Goal: Information Seeking & Learning: Learn about a topic

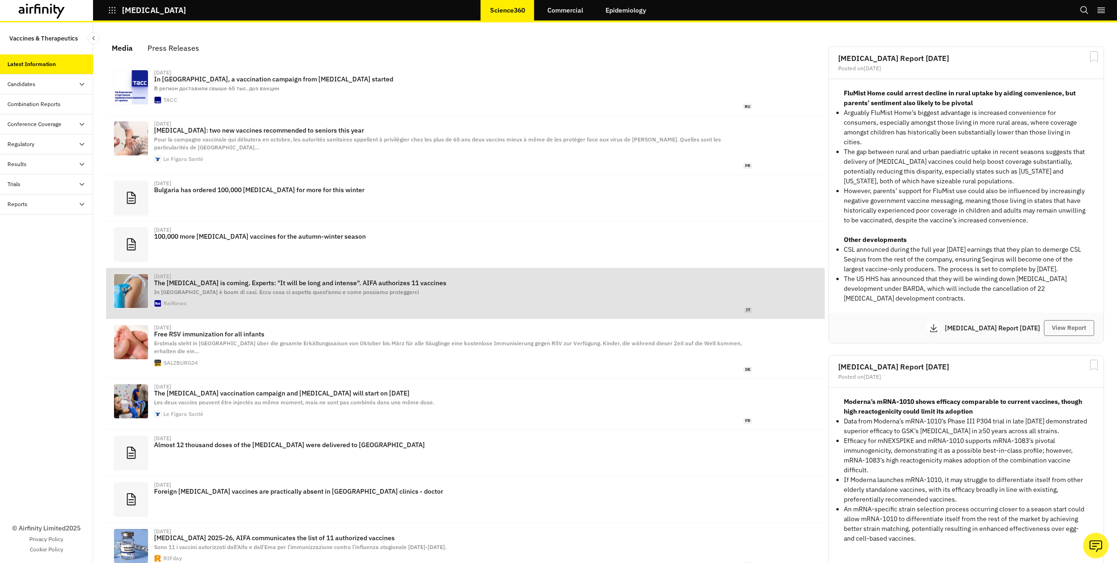
scroll to position [562, 279]
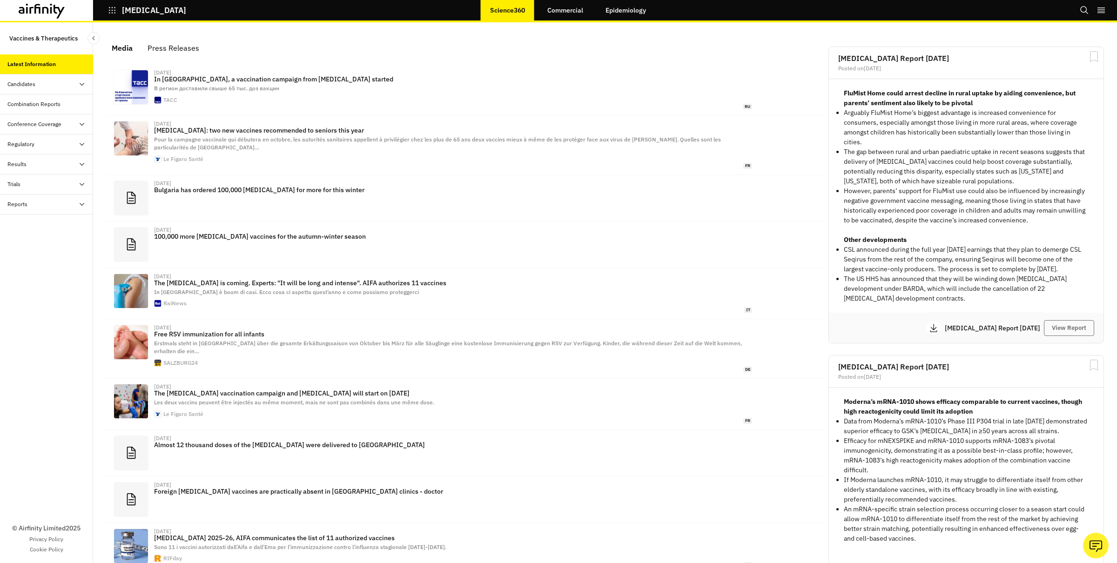
click at [42, 187] on div "Trials" at bounding box center [50, 184] width 86 height 8
click at [61, 210] on div "All Data" at bounding box center [46, 205] width 93 height 20
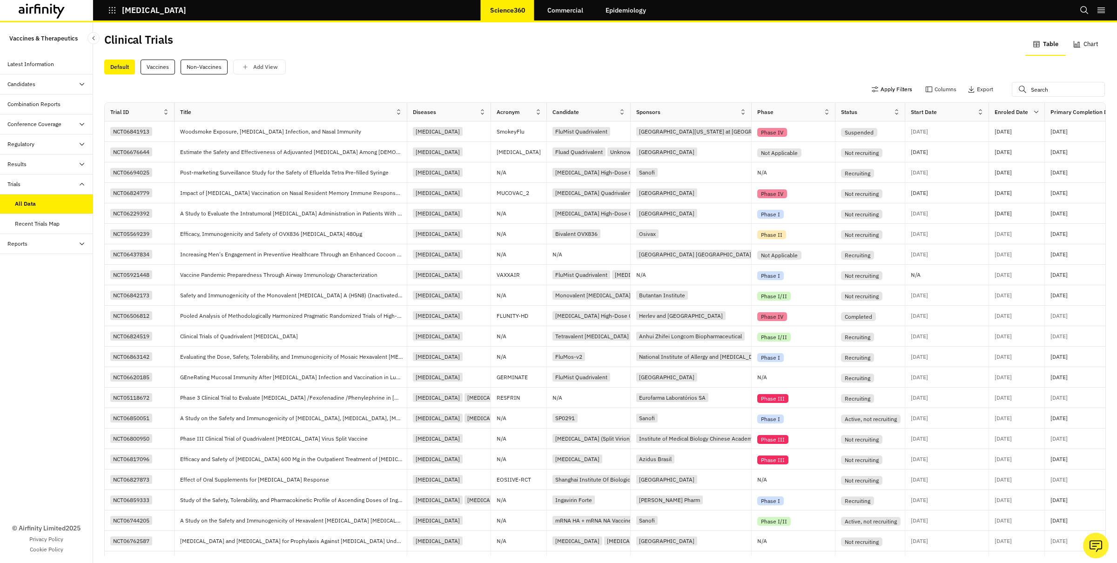
click at [893, 87] on button "Apply Filters" at bounding box center [892, 89] width 41 height 15
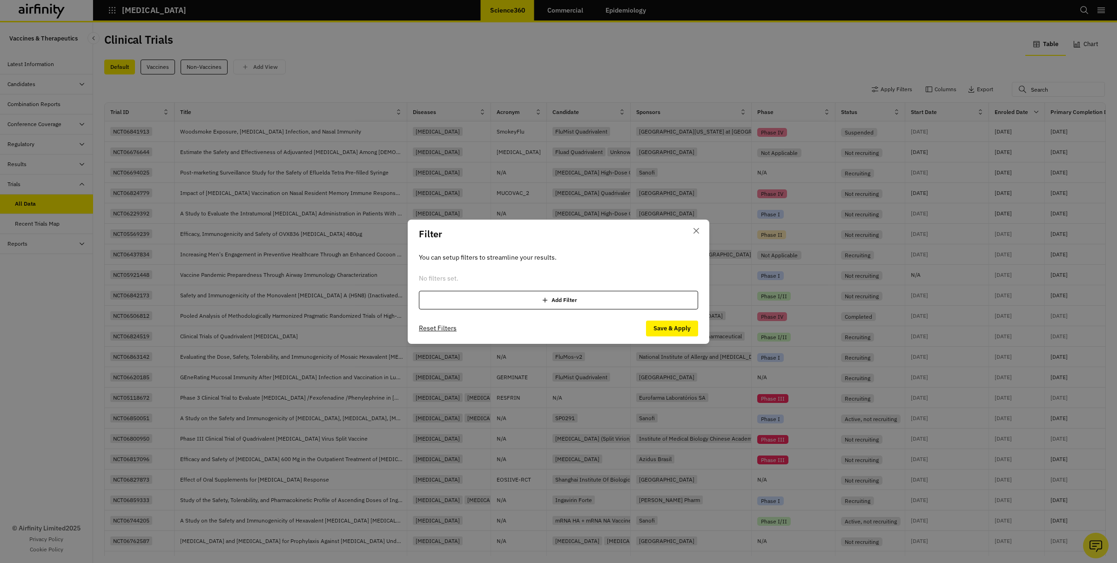
click at [555, 300] on div "Add Filter" at bounding box center [558, 300] width 279 height 19
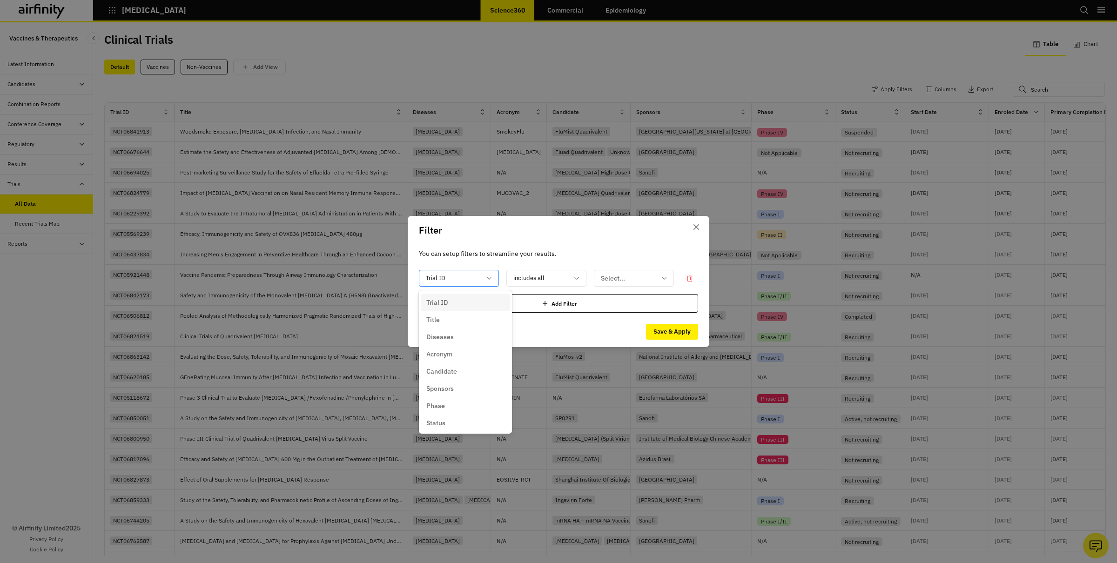
click at [443, 277] on div at bounding box center [453, 279] width 55 height 12
click at [436, 367] on p "Candidate" at bounding box center [441, 372] width 31 height 10
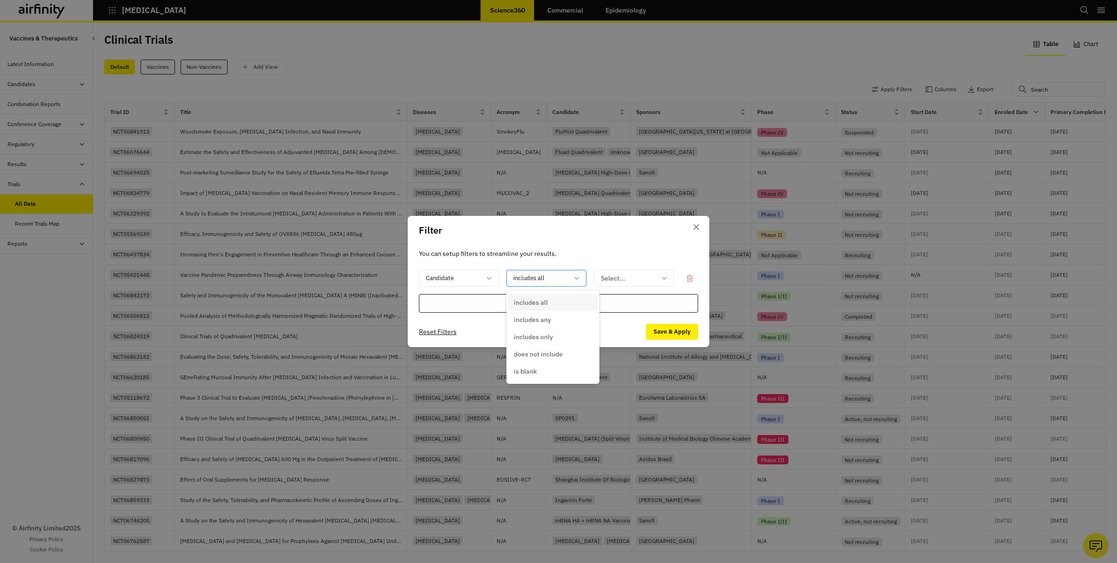
click at [570, 279] on div "includes all" at bounding box center [540, 278] width 66 height 15
click at [602, 277] on input "text" at bounding box center [601, 279] width 1 height 10
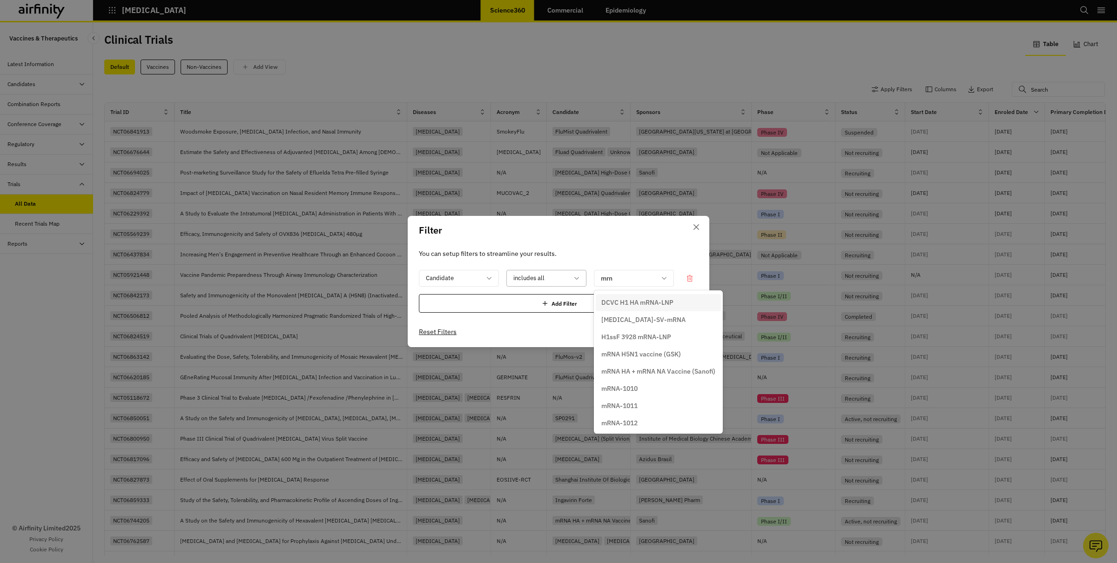
type input "mrn"
click at [545, 280] on div at bounding box center [541, 279] width 55 height 12
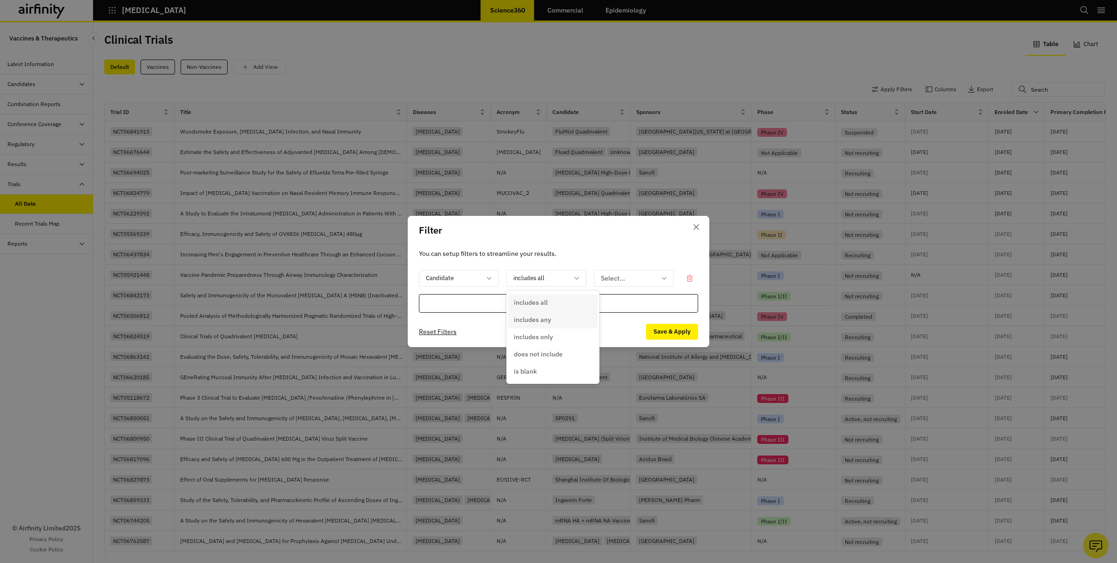
click at [530, 318] on p "includes any" at bounding box center [532, 320] width 37 height 10
click at [615, 281] on div at bounding box center [628, 279] width 55 height 12
type input "1"
type input "mRNA-1083"
click at [695, 227] on icon "Close" at bounding box center [697, 227] width 6 height 6
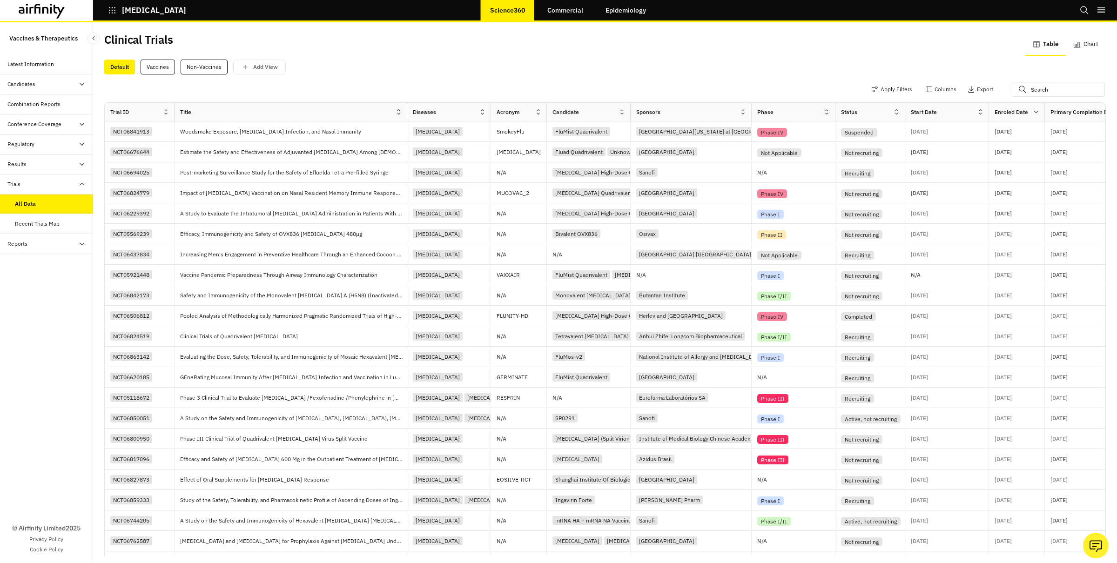
click at [109, 9] on icon "button" at bounding box center [112, 10] width 8 height 8
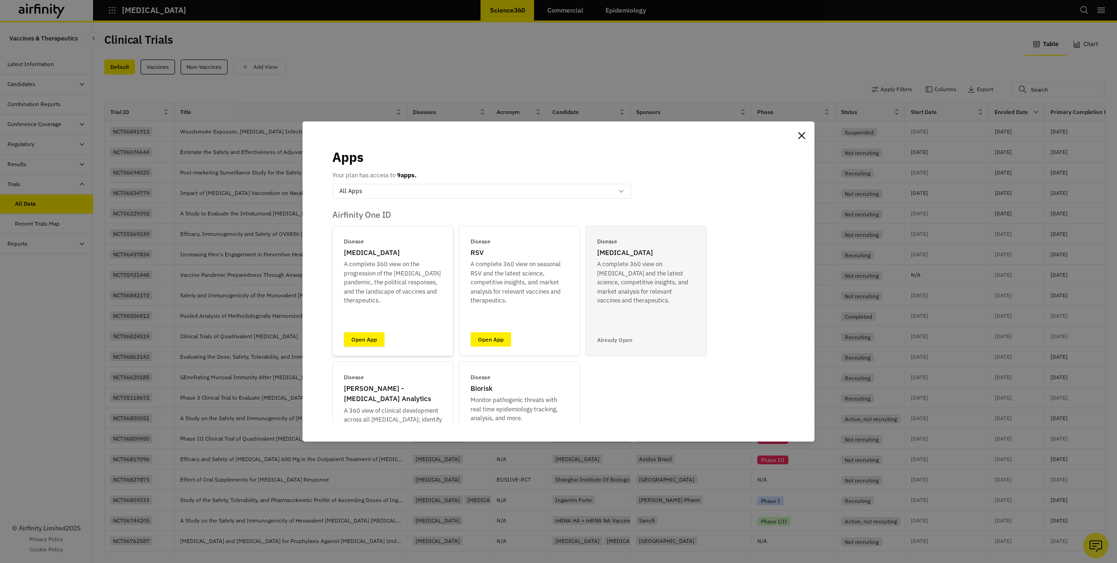
click at [374, 340] on link "Open App" at bounding box center [364, 339] width 41 height 14
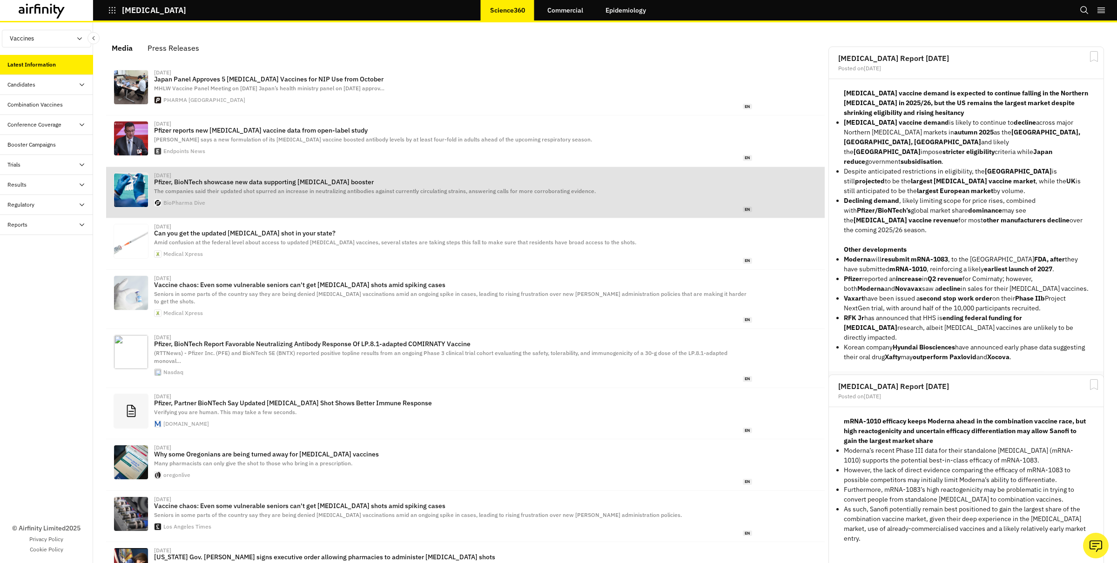
scroll to position [581, 279]
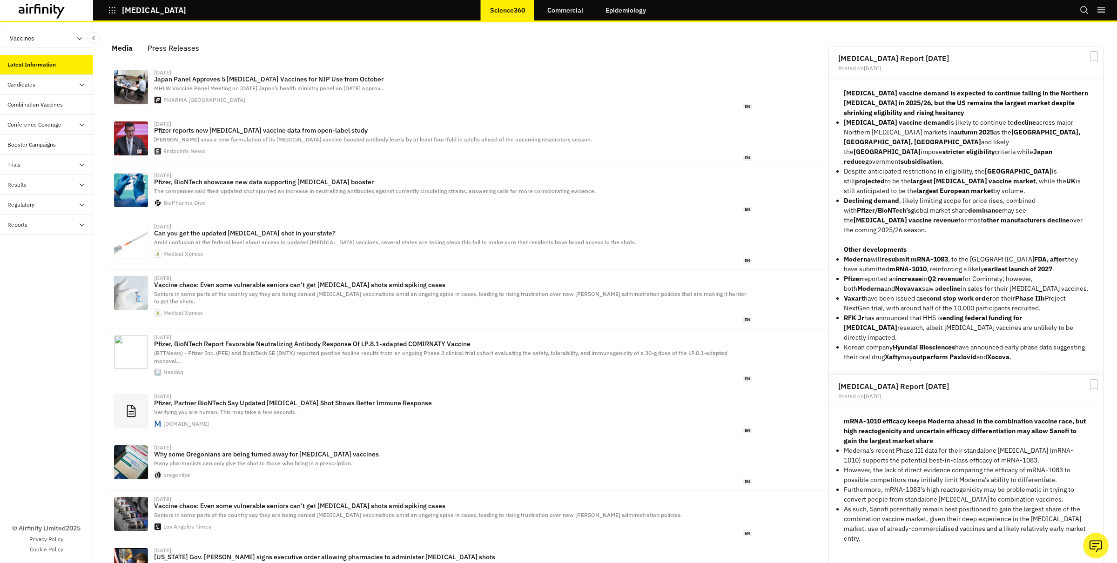
click at [30, 162] on div "Trials" at bounding box center [50, 165] width 86 height 8
click at [36, 182] on div "Table" at bounding box center [54, 185] width 78 height 8
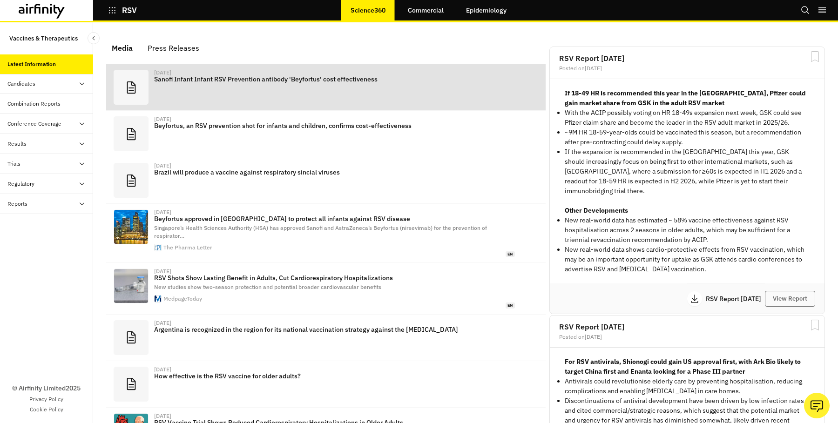
scroll to position [565, 279]
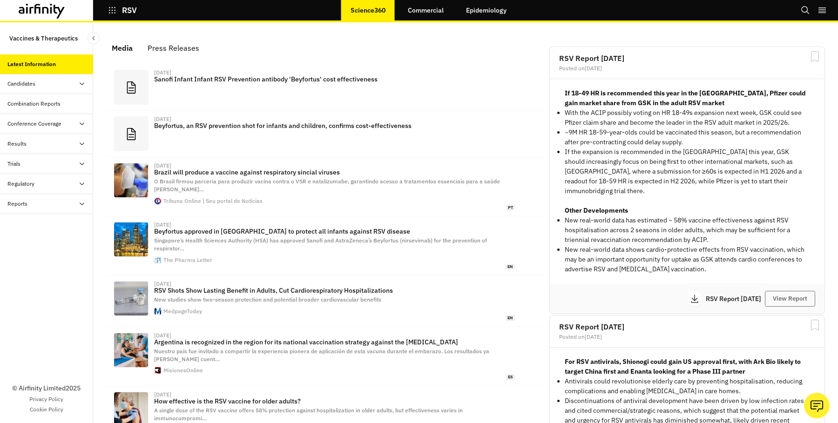
click at [115, 12] on icon "button" at bounding box center [112, 10] width 8 height 8
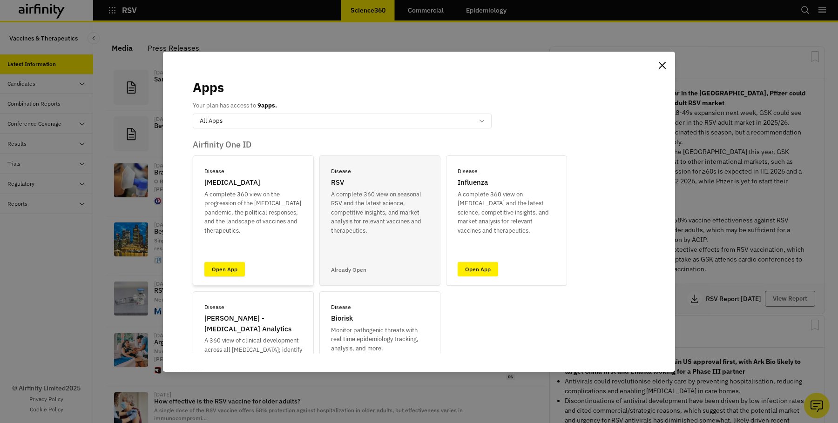
click at [223, 264] on link "Open App" at bounding box center [224, 269] width 41 height 14
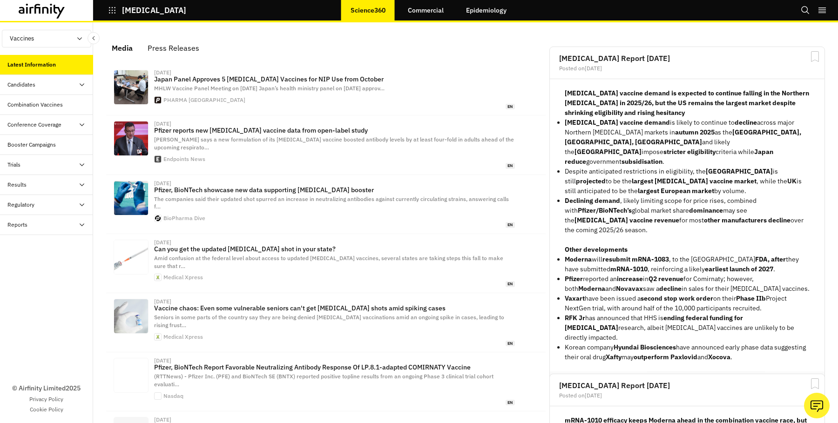
scroll to position [579, 279]
click at [25, 163] on div "Trials" at bounding box center [50, 165] width 86 height 8
click at [35, 186] on div "Table" at bounding box center [54, 185] width 78 height 8
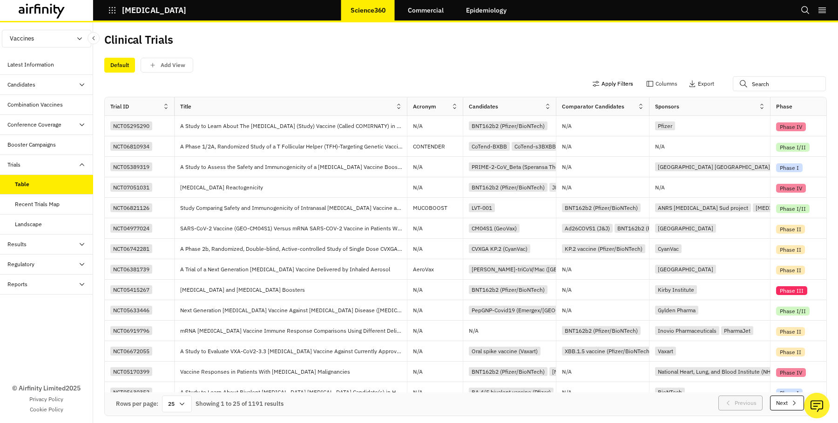
click at [610, 85] on button "Apply Filters" at bounding box center [612, 83] width 41 height 15
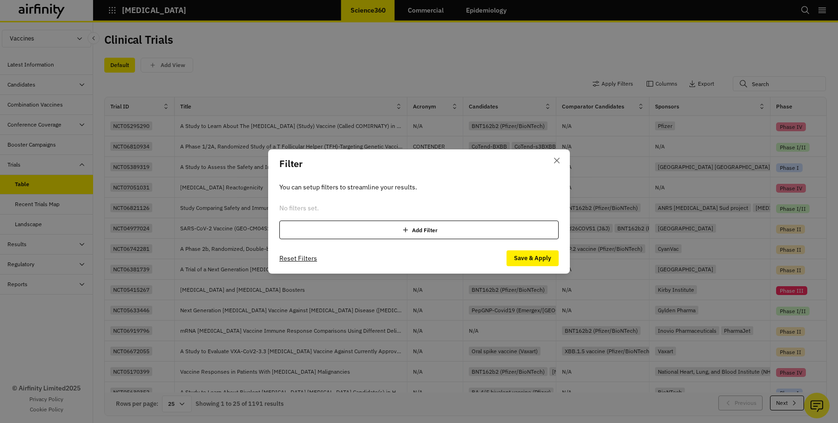
click at [437, 230] on div "Add Filter" at bounding box center [418, 230] width 279 height 19
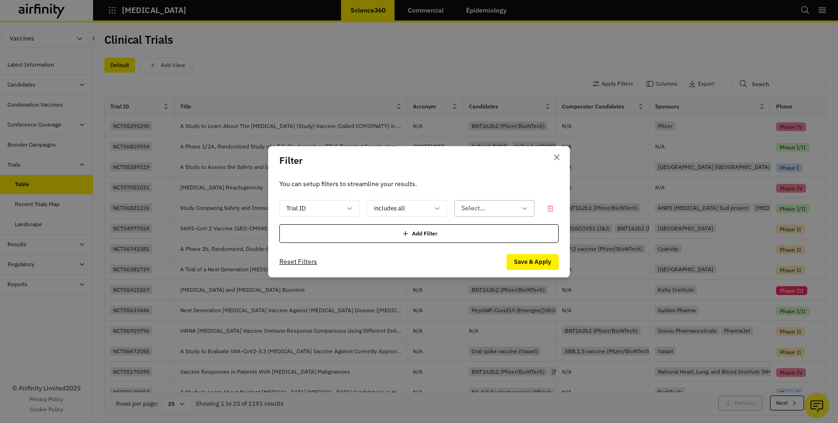
click at [463, 207] on div at bounding box center [488, 209] width 55 height 12
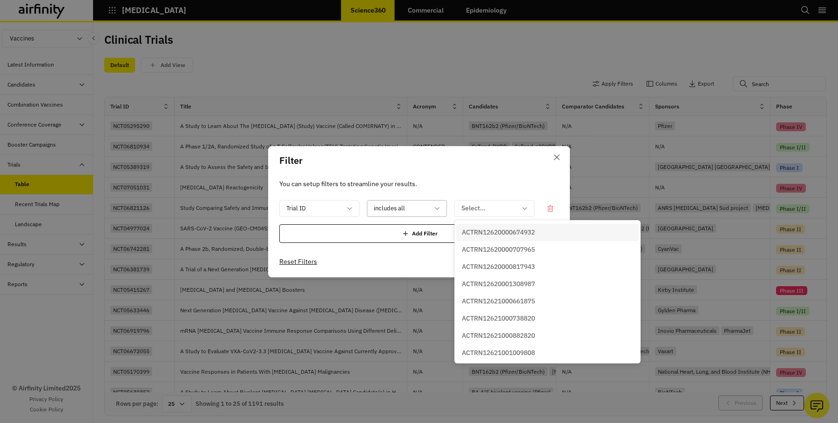
click at [399, 212] on div at bounding box center [401, 209] width 55 height 12
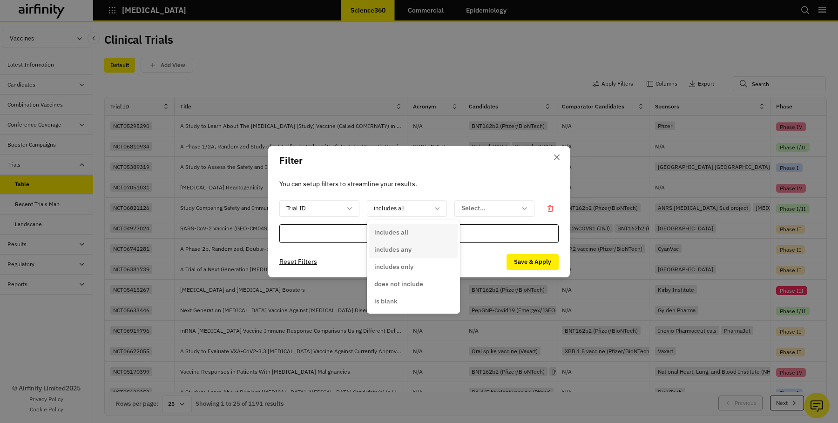
click at [392, 247] on p "includes any" at bounding box center [392, 250] width 37 height 10
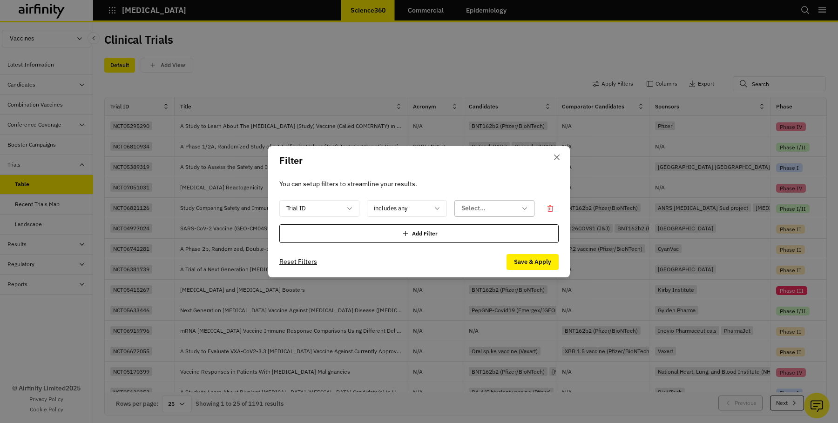
click at [476, 209] on div at bounding box center [488, 209] width 55 height 12
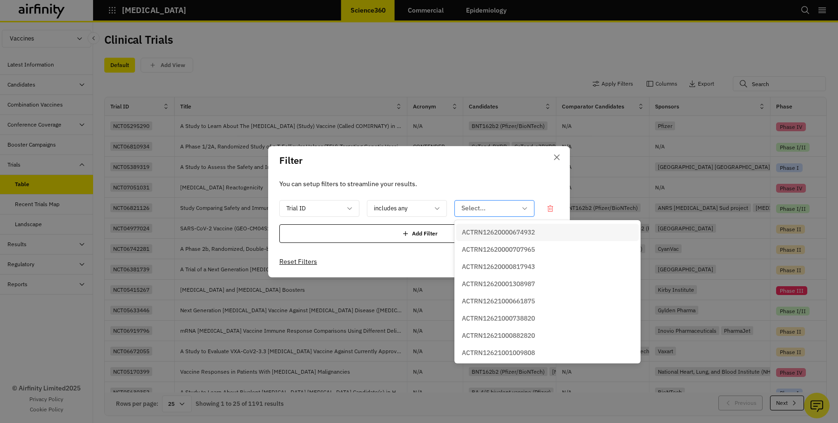
paste input "NCT06097273"
type input "NCT06097273"
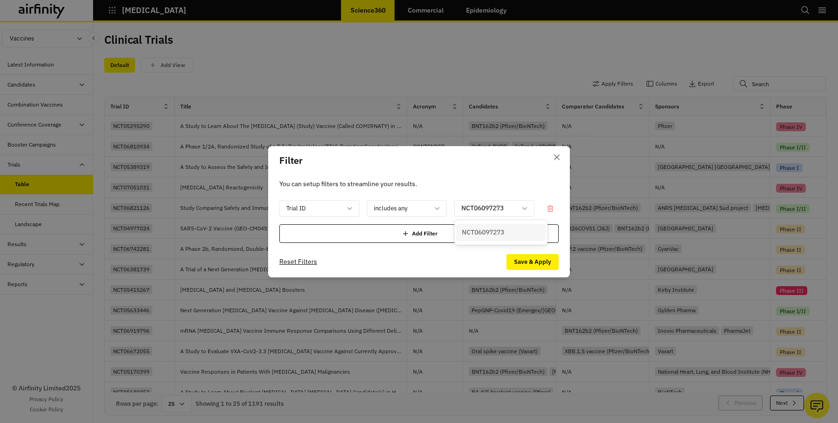
click at [481, 227] on div "NCT06097273" at bounding box center [500, 232] width 89 height 17
click at [527, 265] on button "Save & Apply" at bounding box center [533, 262] width 52 height 16
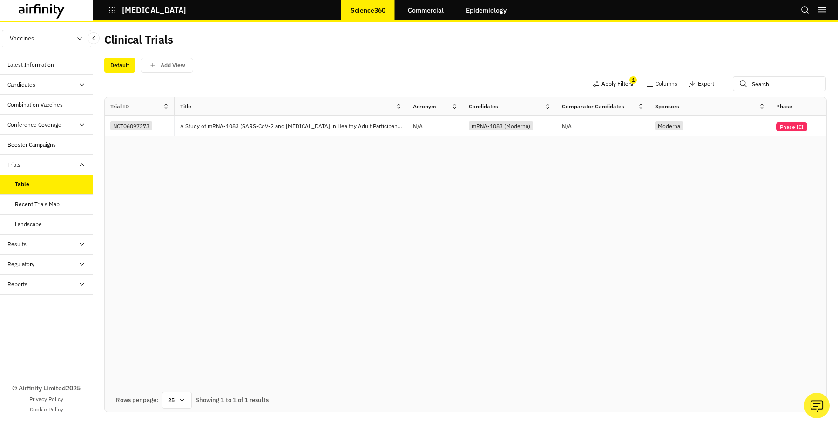
click at [611, 87] on button "Apply Filters" at bounding box center [612, 83] width 41 height 15
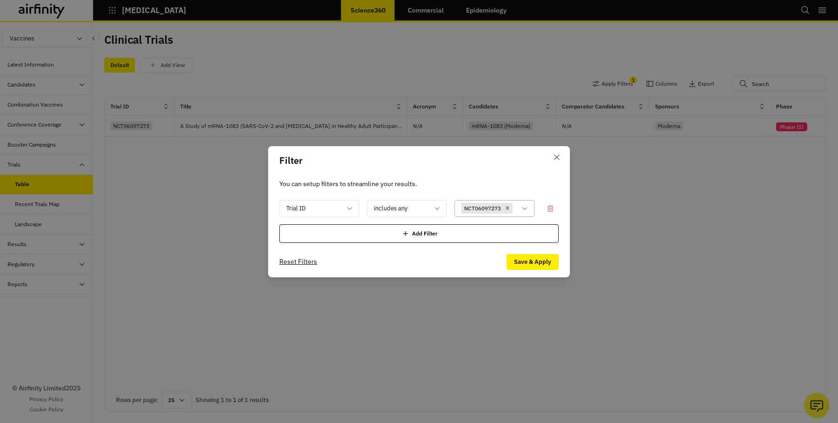
click at [526, 208] on icon at bounding box center [524, 208] width 7 height 7
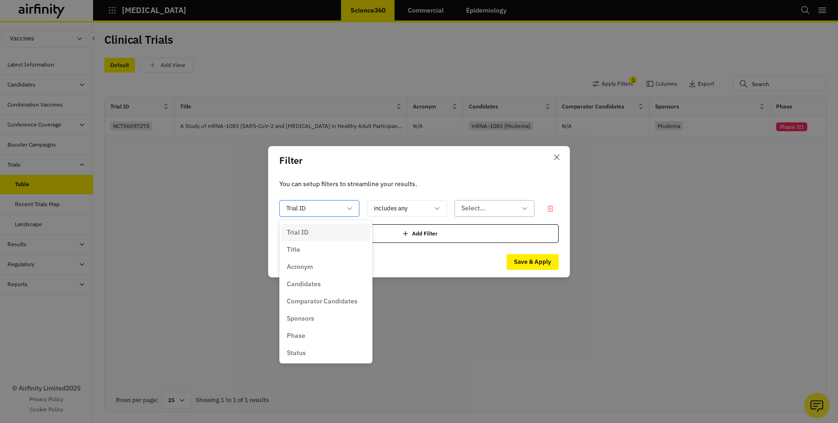
click at [316, 212] on div at bounding box center [313, 209] width 55 height 12
click at [302, 285] on p "Candidates" at bounding box center [304, 284] width 34 height 10
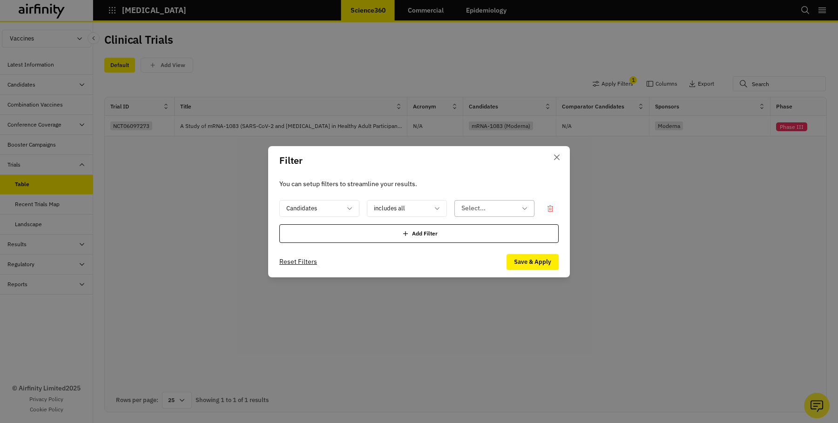
click at [474, 208] on div at bounding box center [488, 209] width 55 height 12
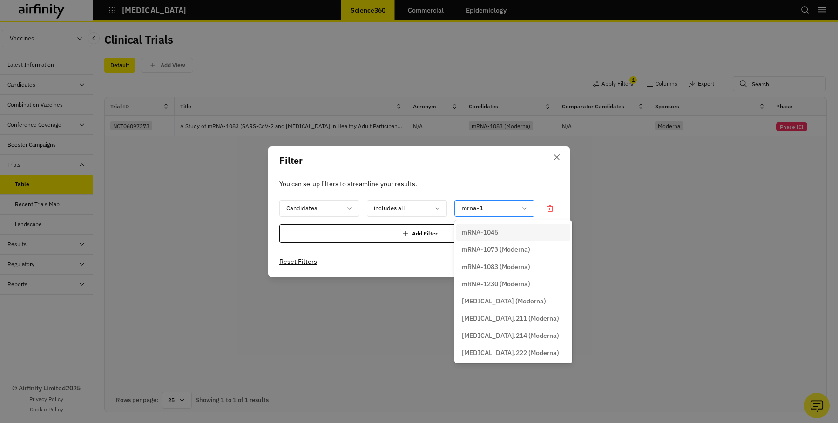
type input "mrna-10"
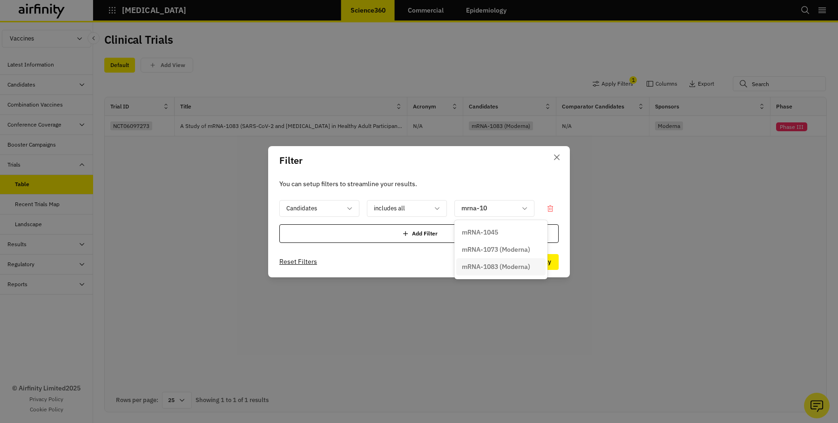
click at [479, 265] on p "mRNA-1083 (Moderna)" at bounding box center [496, 267] width 68 height 10
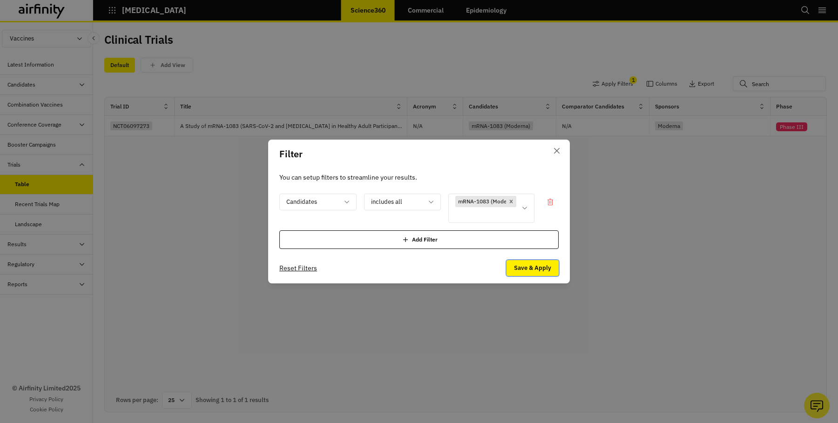
click at [532, 267] on button "Save & Apply" at bounding box center [533, 268] width 52 height 16
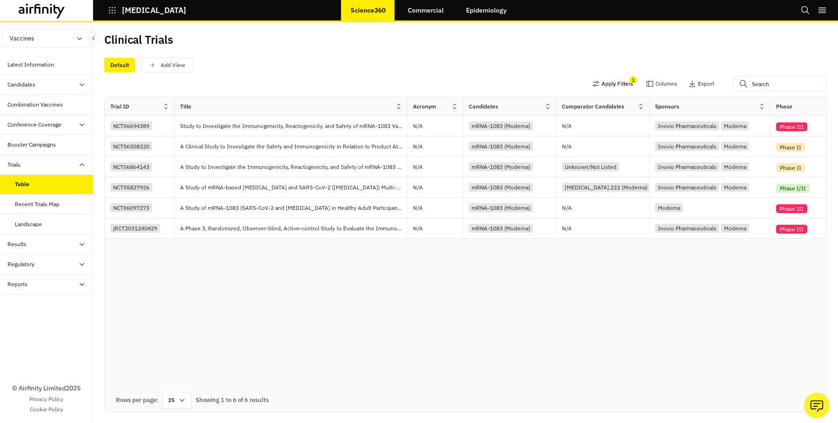
click at [611, 80] on button "Apply Filters" at bounding box center [612, 83] width 41 height 15
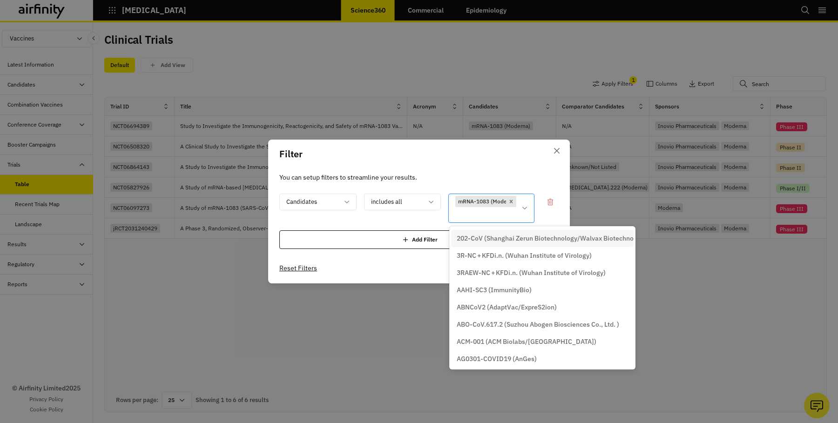
click at [491, 218] on div at bounding box center [485, 215] width 61 height 12
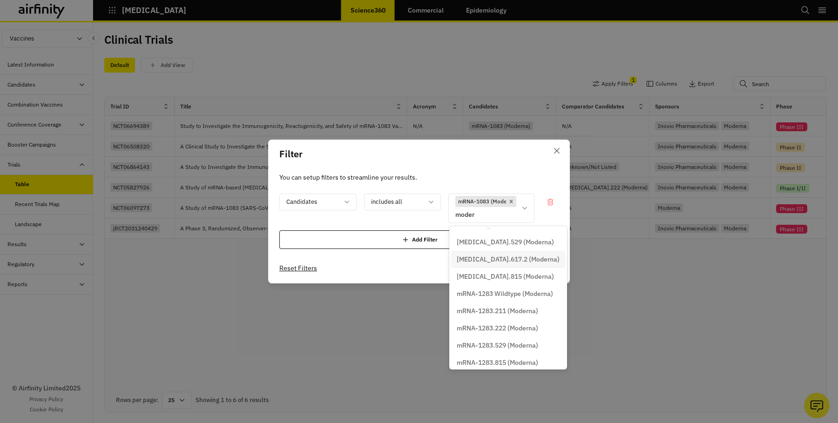
scroll to position [156, 0]
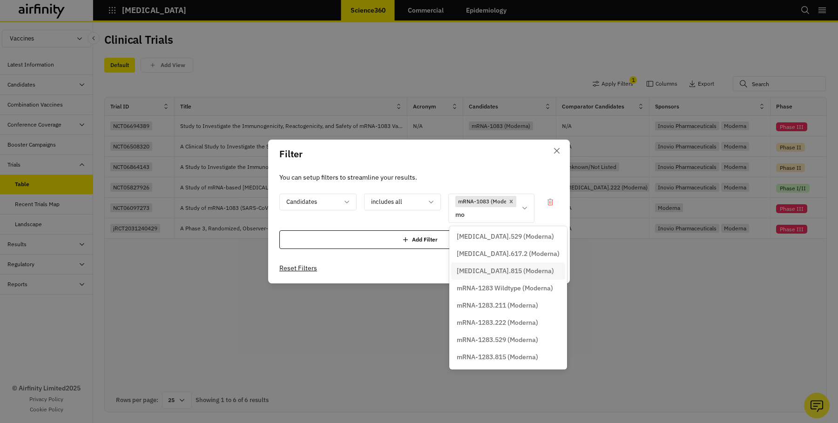
type input "m"
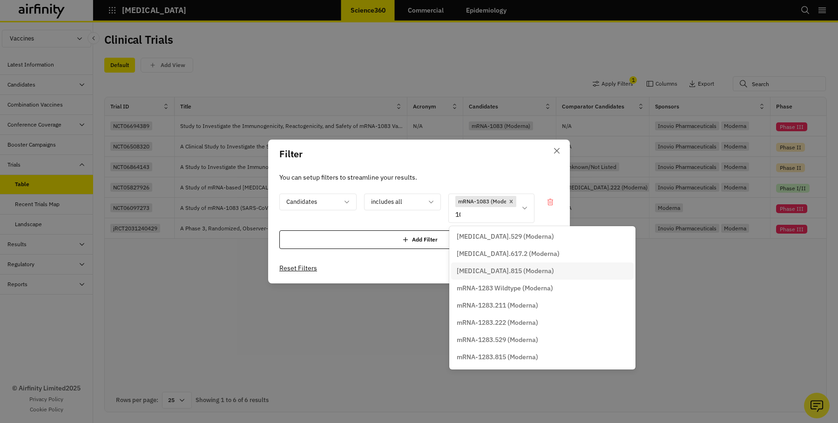
scroll to position [105, 0]
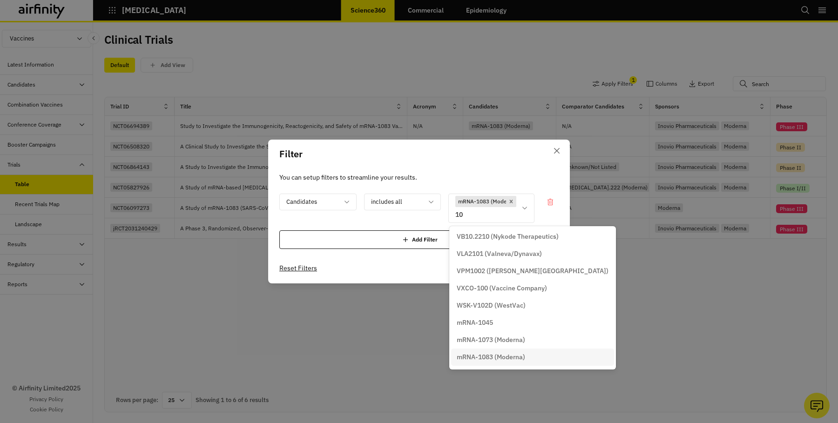
type input "108"
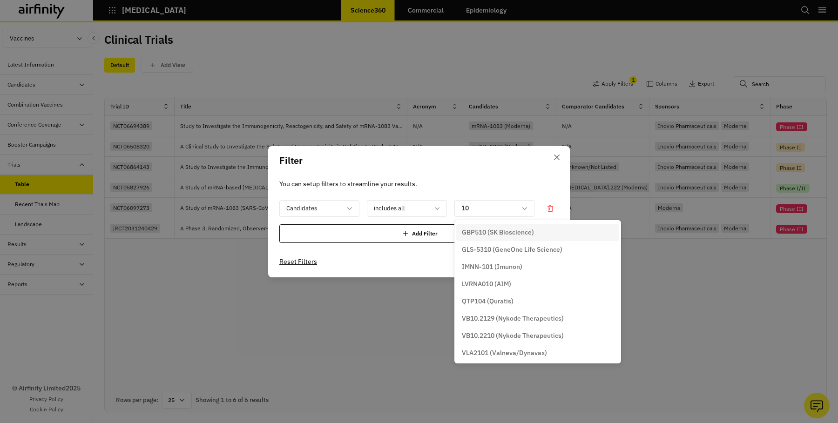
type input "108"
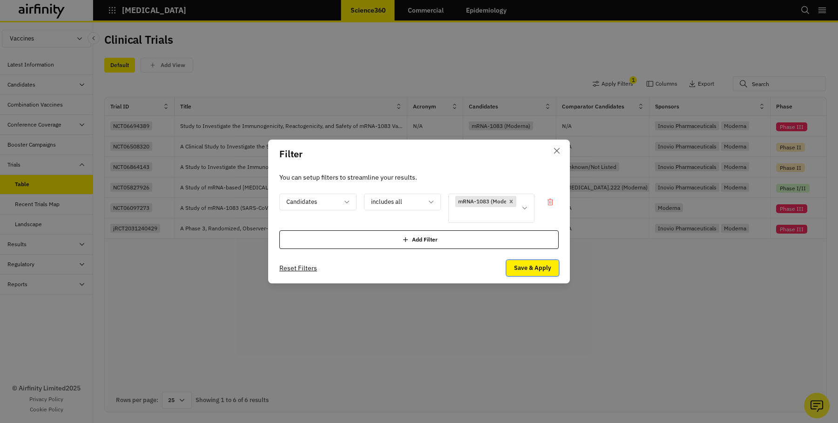
click at [536, 270] on button "Save & Apply" at bounding box center [533, 268] width 52 height 16
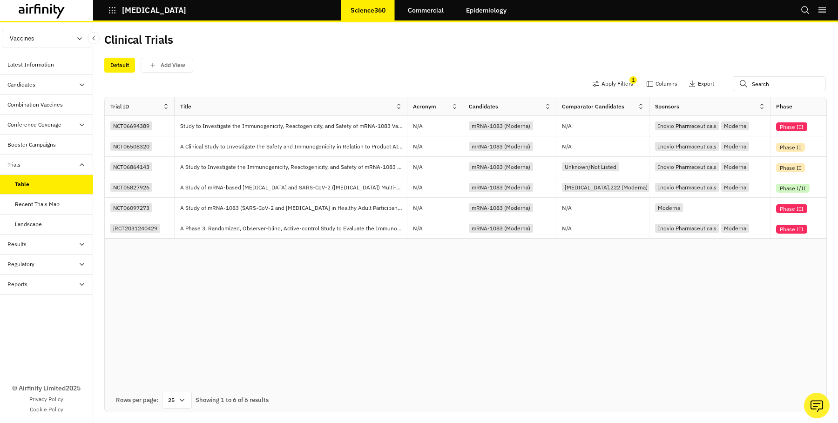
click at [376, 283] on div "Trial ID Title Acronym Candidates Comparator Candidates Sponsors Phase Status S…" at bounding box center [466, 254] width 722 height 315
click at [115, 9] on icon "button" at bounding box center [112, 10] width 8 height 8
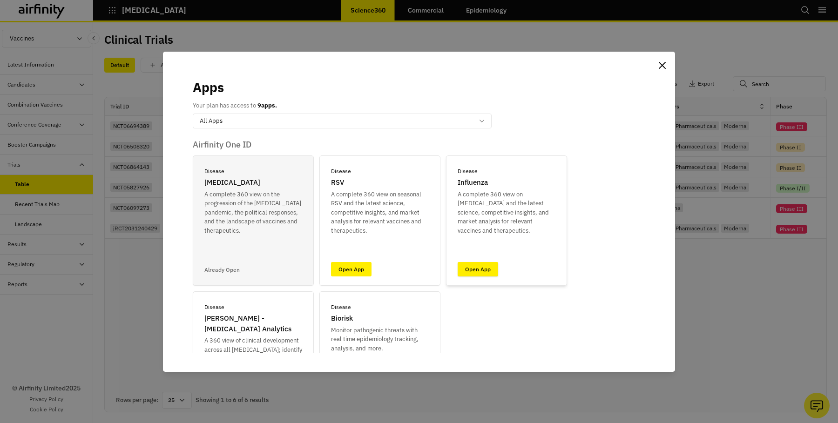
click at [477, 267] on link "Open App" at bounding box center [478, 269] width 41 height 14
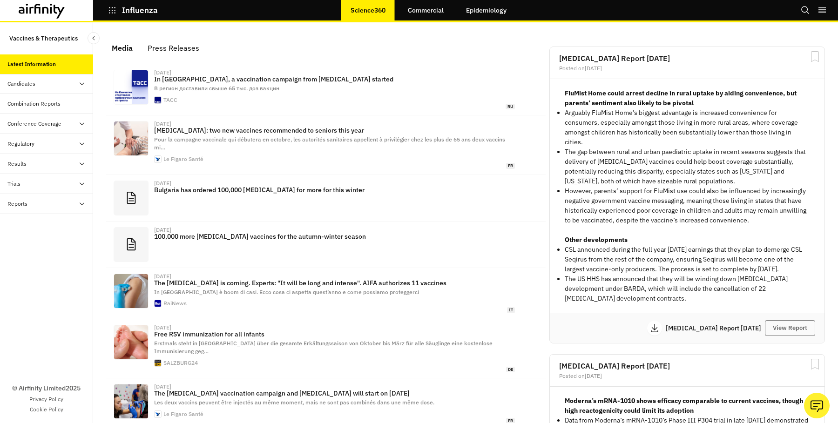
scroll to position [559, 279]
click at [34, 182] on div "Trials" at bounding box center [50, 184] width 86 height 8
click at [33, 203] on div "All Data" at bounding box center [24, 204] width 19 height 8
